Goal: Information Seeking & Learning: Understand process/instructions

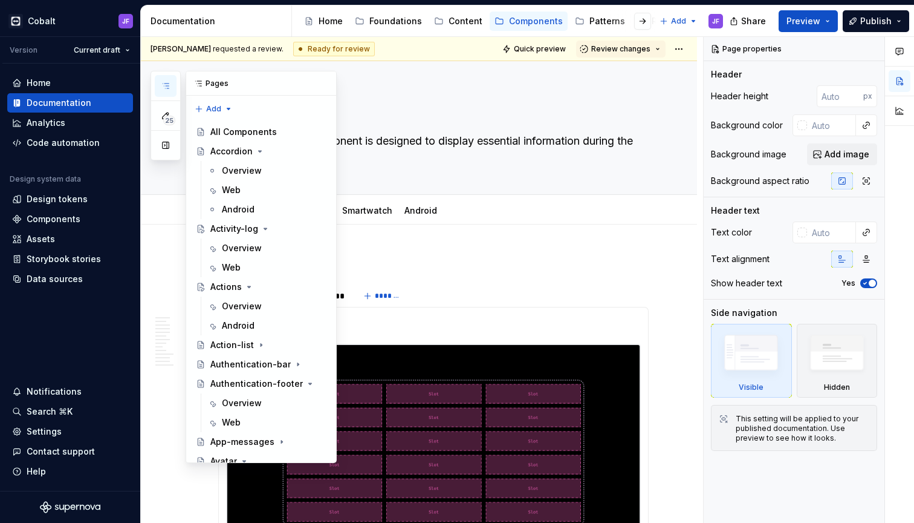
click at [168, 85] on icon "button" at bounding box center [166, 86] width 10 height 10
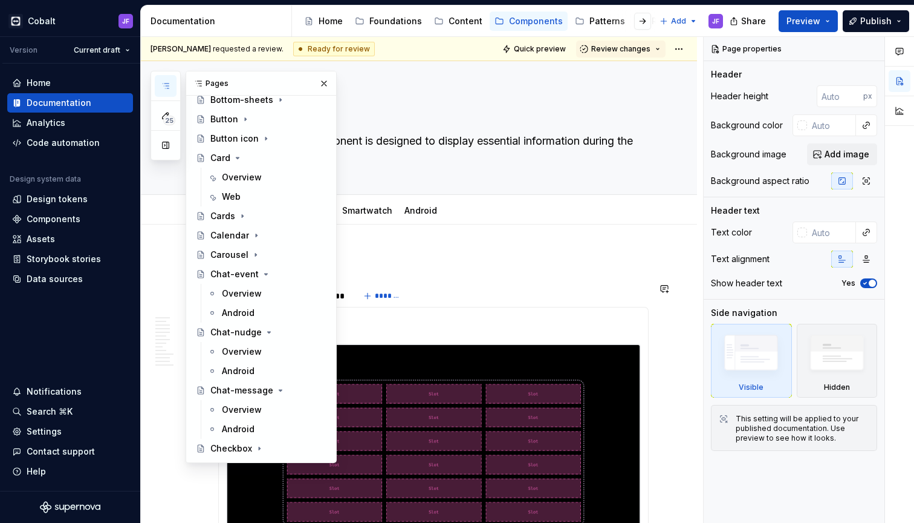
scroll to position [596, 0]
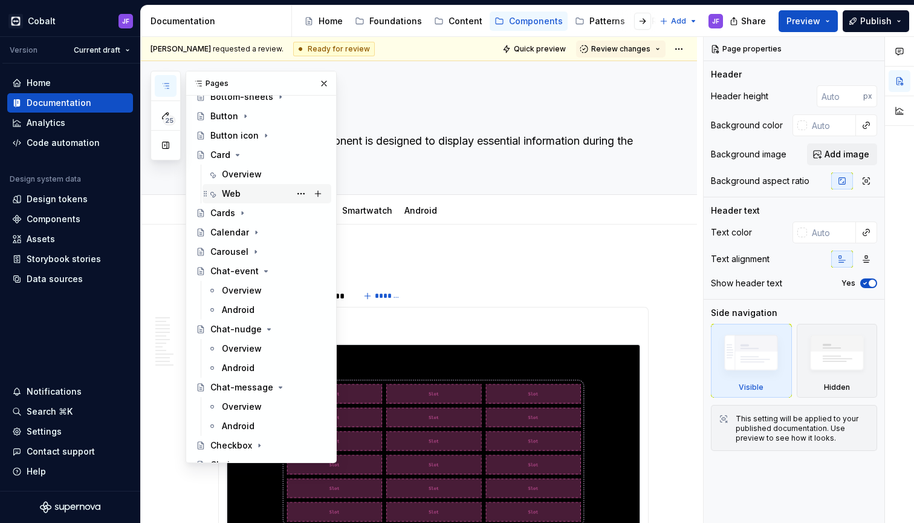
click at [238, 190] on div "Web" at bounding box center [231, 193] width 19 height 12
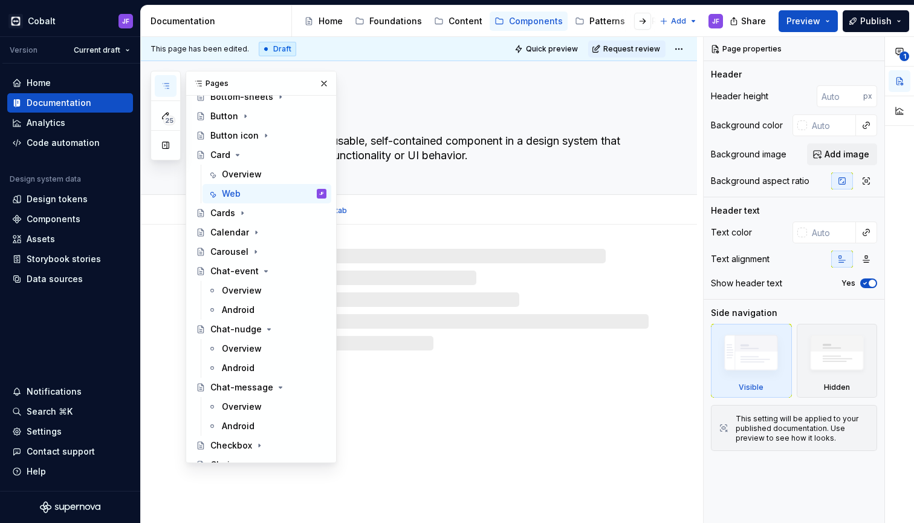
click at [432, 152] on textarea "This component is a reusable, self-contained component in a design system that …" at bounding box center [431, 148] width 431 height 34
click at [498, 154] on textarea "This component is a reusable, self-contained component in a design system that …" at bounding box center [431, 148] width 431 height 34
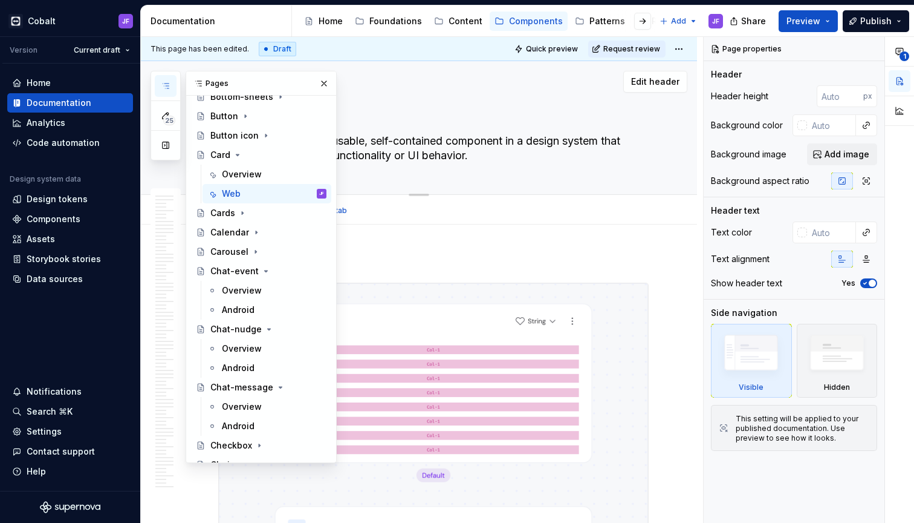
click at [472, 152] on textarea "This component is a reusable, self-contained component in a design system that …" at bounding box center [431, 148] width 431 height 34
click at [321, 83] on button "button" at bounding box center [324, 83] width 17 height 17
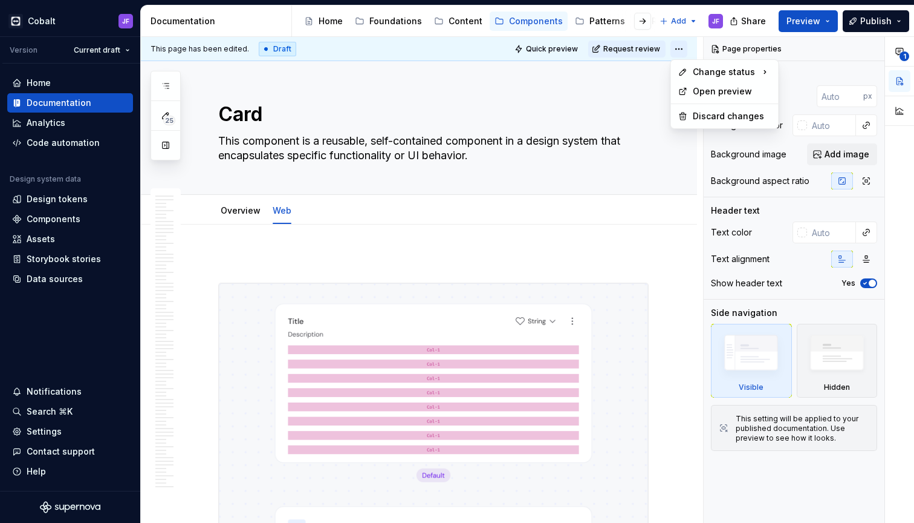
click at [674, 49] on html "Cobalt JF Version Current draft Home Documentation Analytics Code automation De…" at bounding box center [457, 261] width 914 height 523
click at [678, 48] on html "Cobalt JF Version Current draft Home Documentation Analytics Code automation De…" at bounding box center [457, 261] width 914 height 523
click at [554, 51] on span "Quick preview" at bounding box center [552, 49] width 52 height 10
click at [827, 22] on button "Preview" at bounding box center [808, 21] width 59 height 22
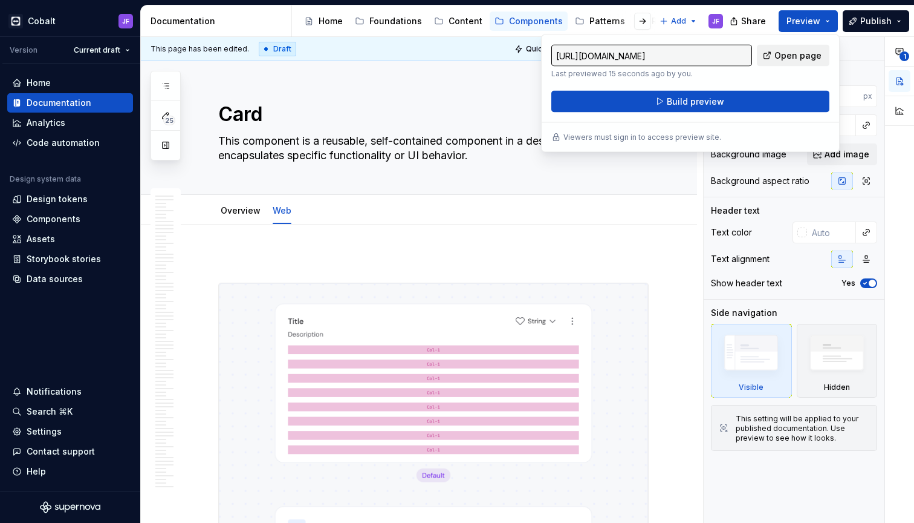
click at [783, 55] on span "Open page" at bounding box center [798, 56] width 47 height 12
click at [220, 204] on div "Overview" at bounding box center [241, 210] width 50 height 19
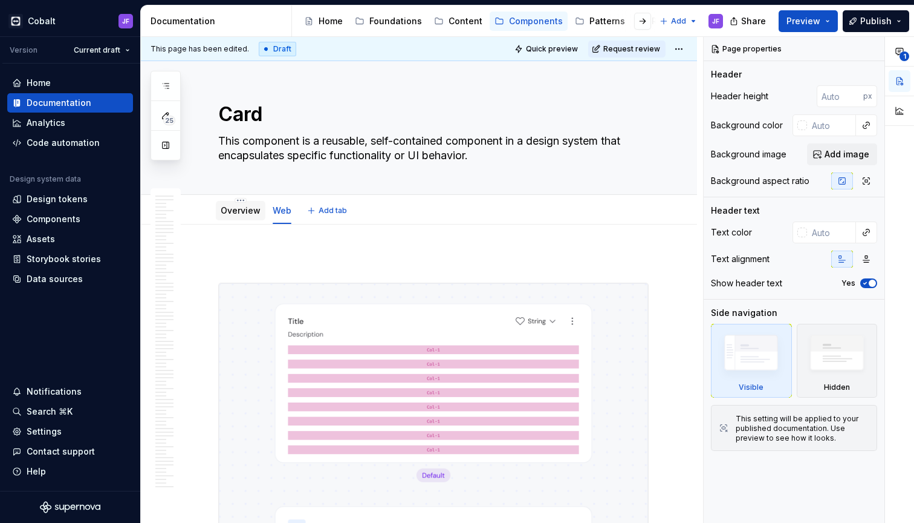
click at [233, 214] on link "Overview" at bounding box center [241, 210] width 40 height 10
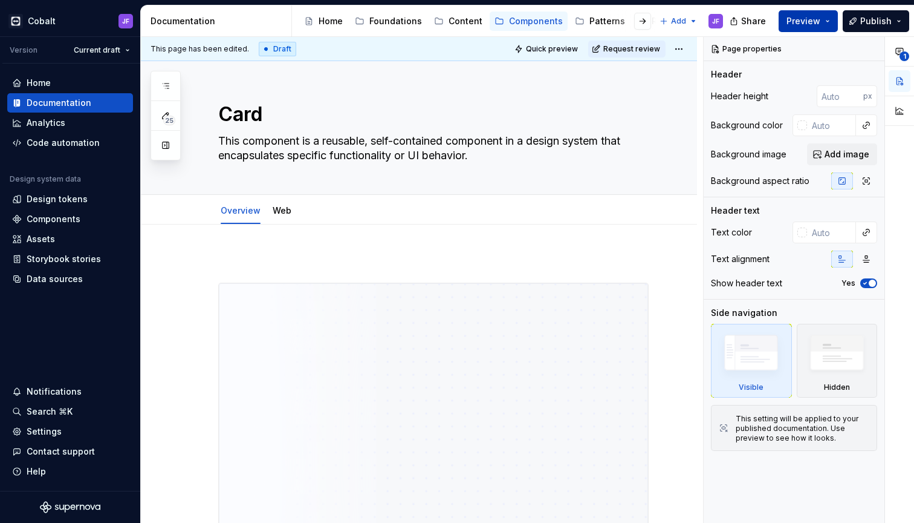
click at [830, 20] on button "Preview" at bounding box center [808, 21] width 59 height 22
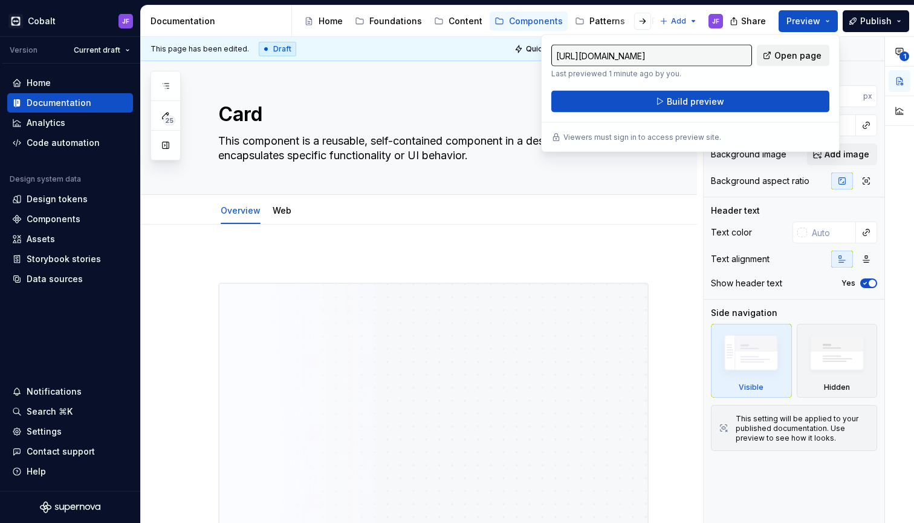
click at [780, 50] on span "Open page" at bounding box center [798, 56] width 47 height 12
type textarea "*"
